Goal: Task Accomplishment & Management: Complete application form

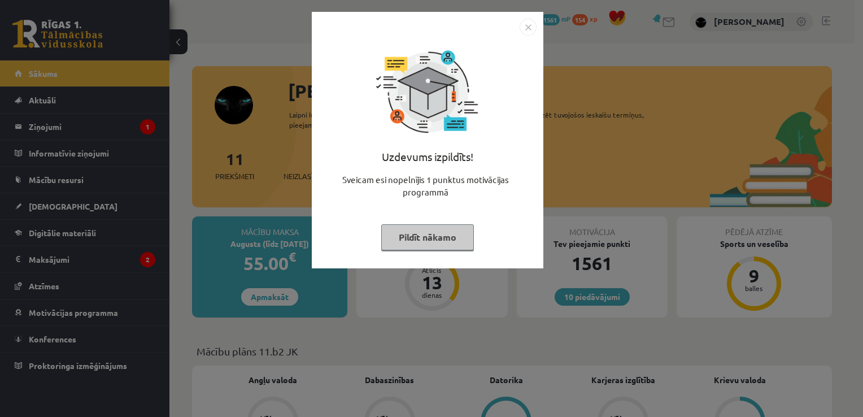
click at [428, 236] on button "Pildīt nākamo" at bounding box center [427, 237] width 93 height 26
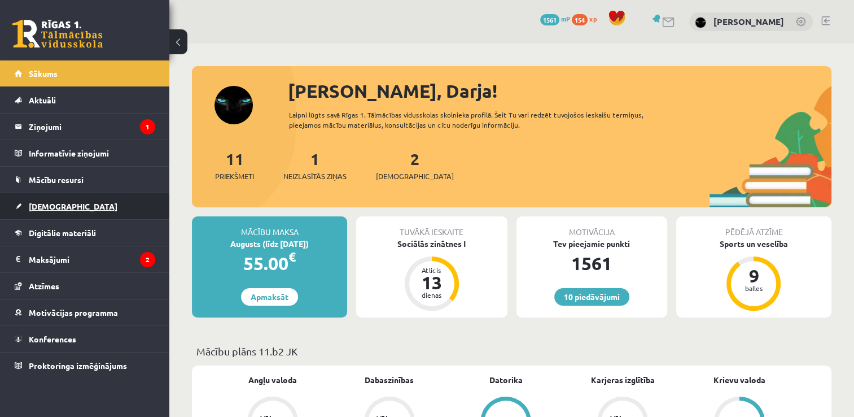
click at [83, 202] on link "[DEMOGRAPHIC_DATA]" at bounding box center [85, 206] width 141 height 26
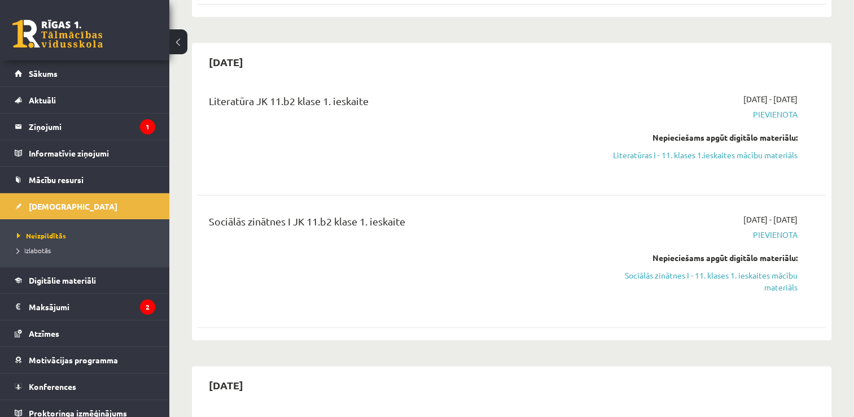
scroll to position [226, 0]
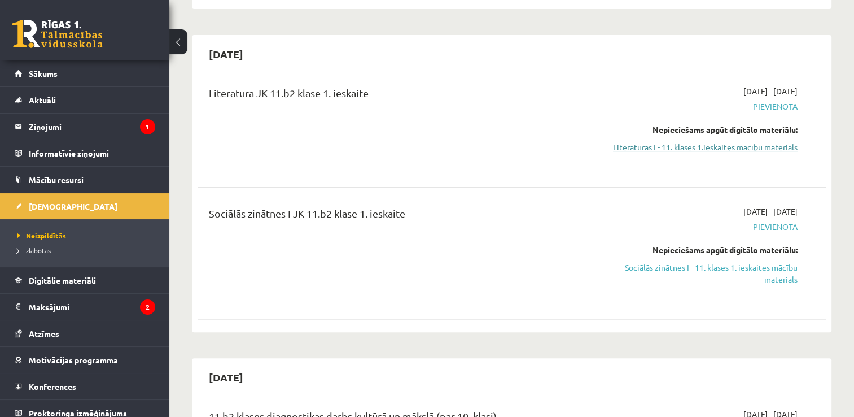
click at [754, 152] on link "Literatūras I - 11. klases 1.ieskaites mācību materiāls" at bounding box center [705, 147] width 185 height 12
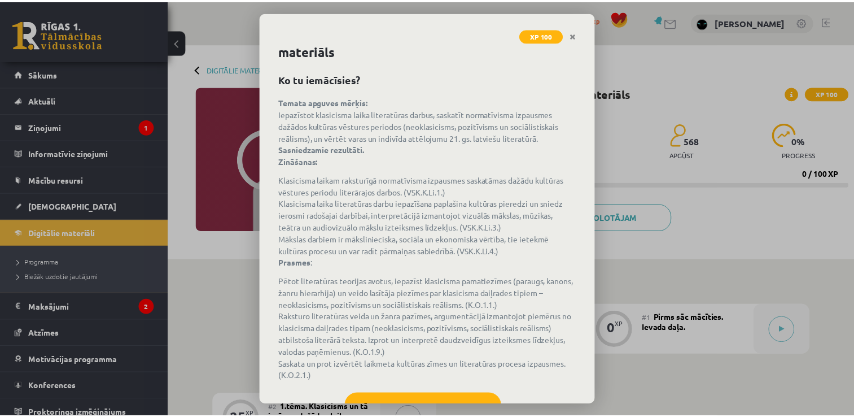
scroll to position [65, 0]
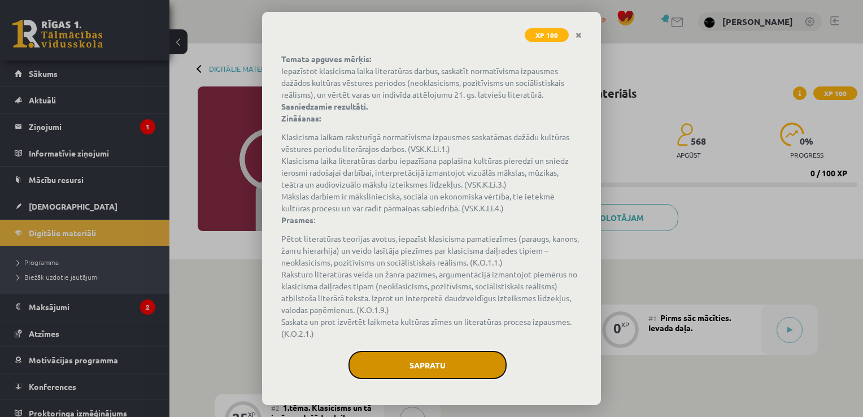
click at [406, 366] on button "Sapratu" at bounding box center [427, 365] width 158 height 28
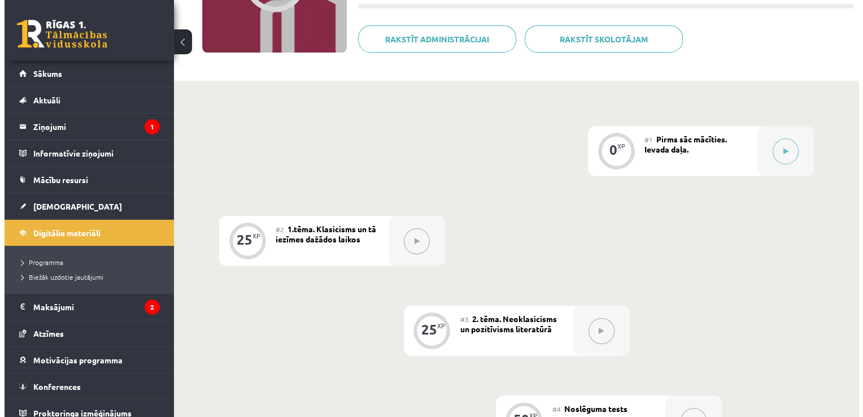
scroll to position [156, 0]
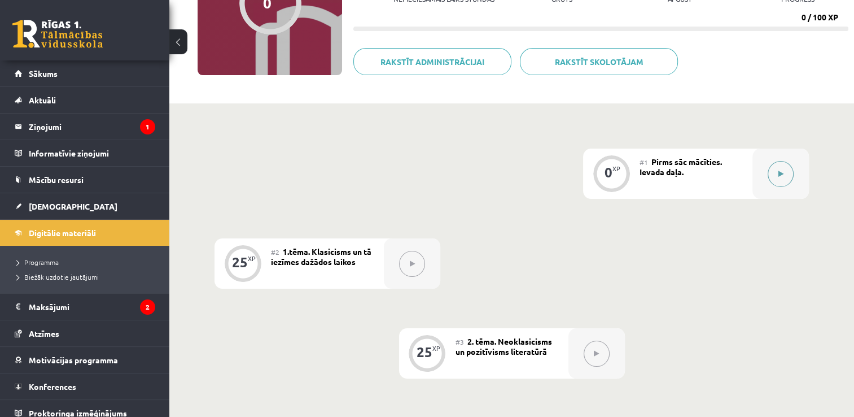
click at [779, 172] on icon at bounding box center [780, 173] width 5 height 7
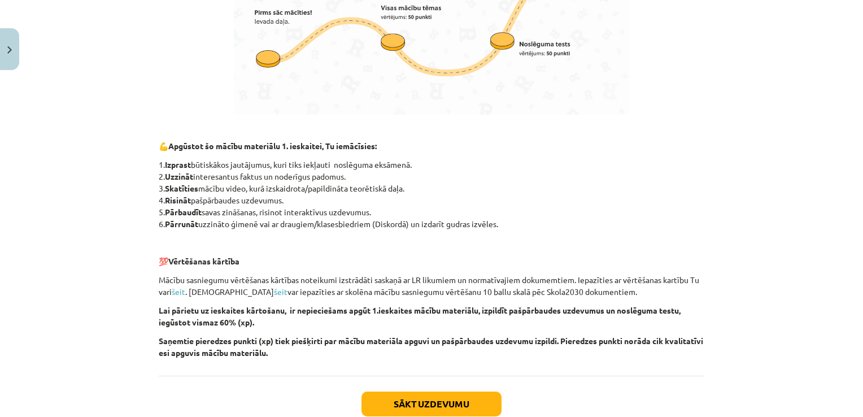
scroll to position [763, 0]
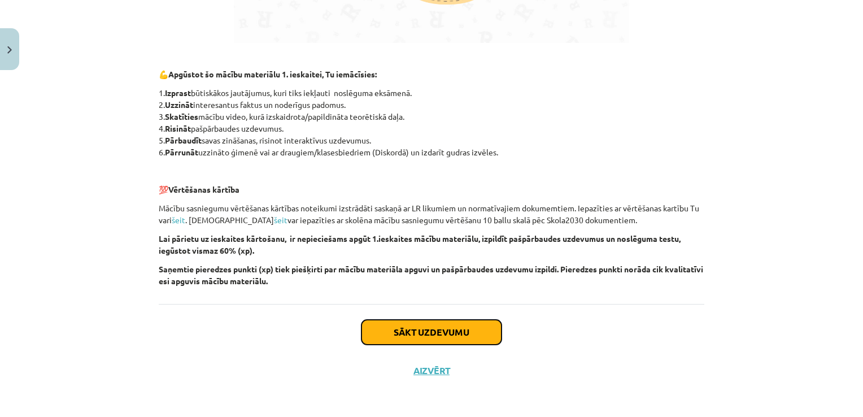
click at [466, 325] on button "Sākt uzdevumu" at bounding box center [431, 332] width 140 height 25
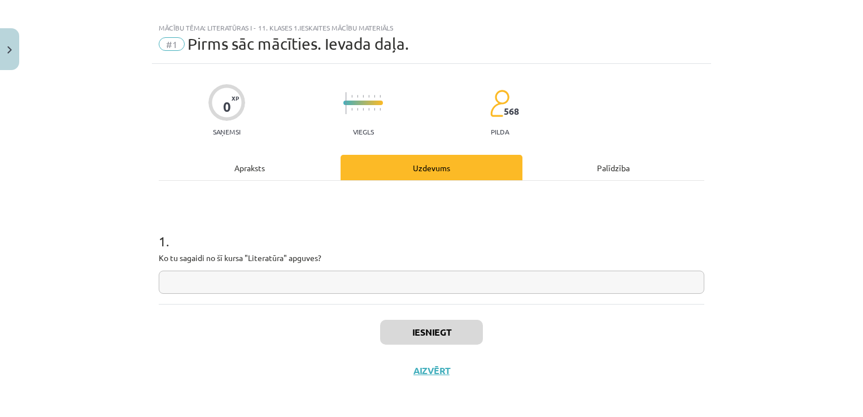
click at [406, 281] on input "text" at bounding box center [431, 281] width 545 height 23
click at [422, 324] on button "Iesniegt" at bounding box center [431, 332] width 103 height 25
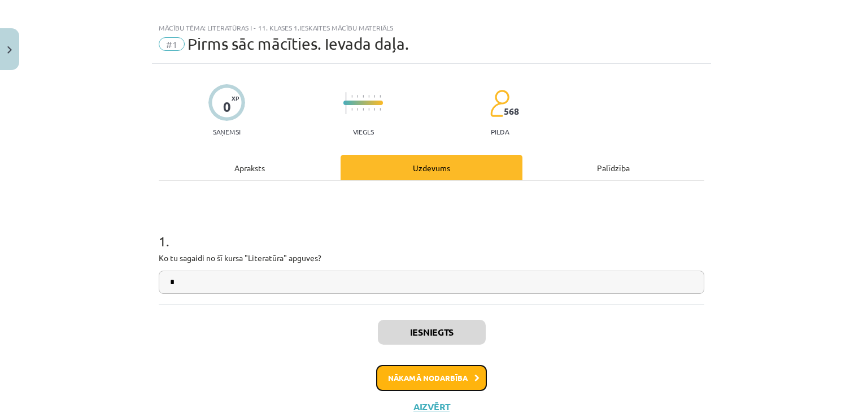
click at [432, 379] on button "Nākamā nodarbība" at bounding box center [431, 378] width 111 height 26
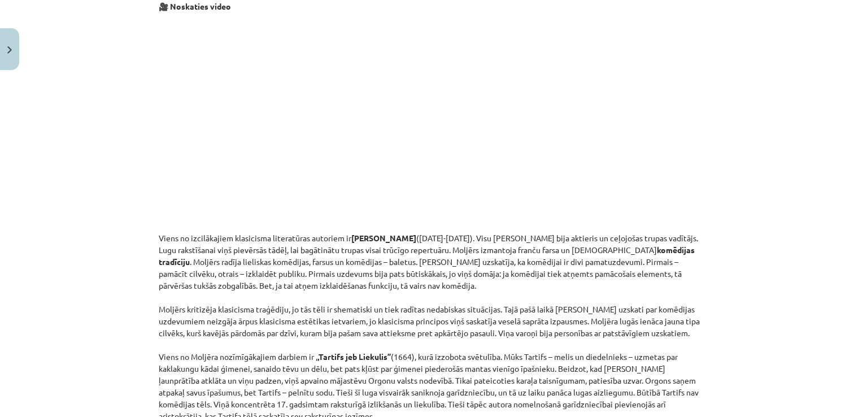
scroll to position [740, 0]
